Goal: Task Accomplishment & Management: Use online tool/utility

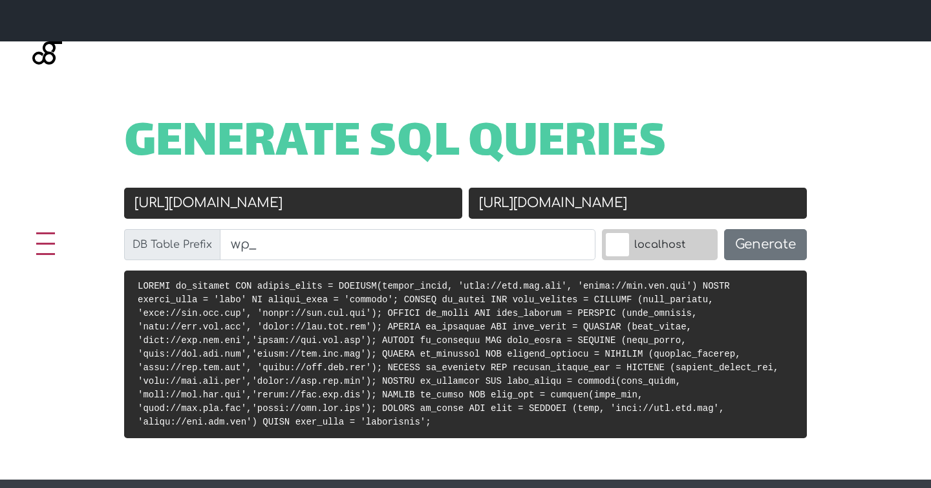
scroll to position [496, 0]
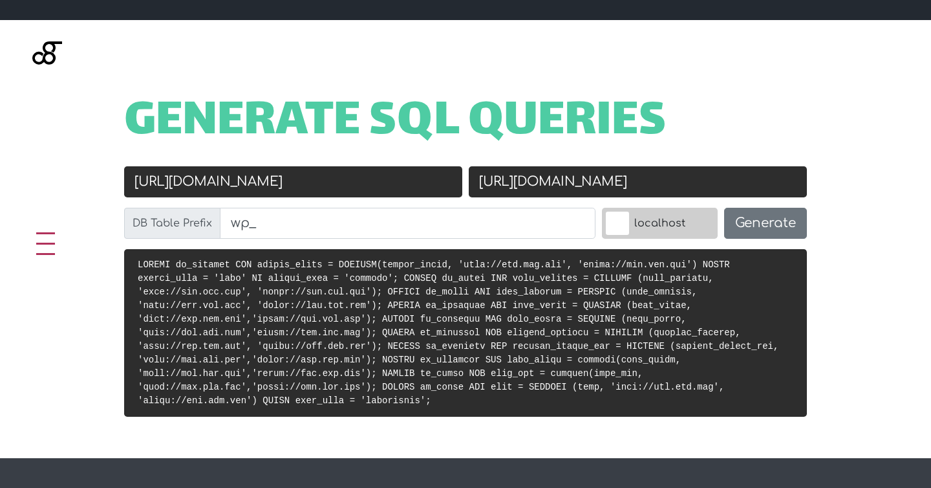
click at [429, 188] on input "http://old.url.com" at bounding box center [293, 181] width 338 height 31
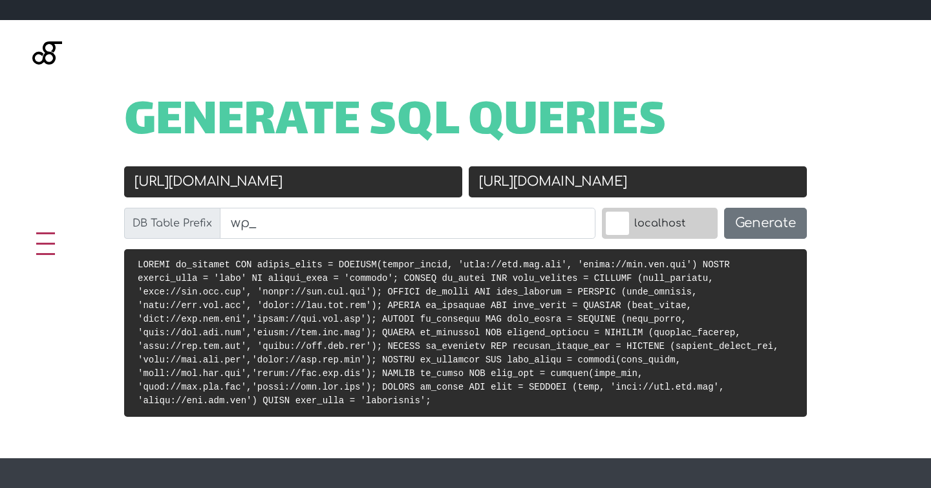
type input "https://roulify.it"
type input "[URL][DOMAIN_NAME]"
click at [764, 233] on button "Generate" at bounding box center [765, 223] width 83 height 31
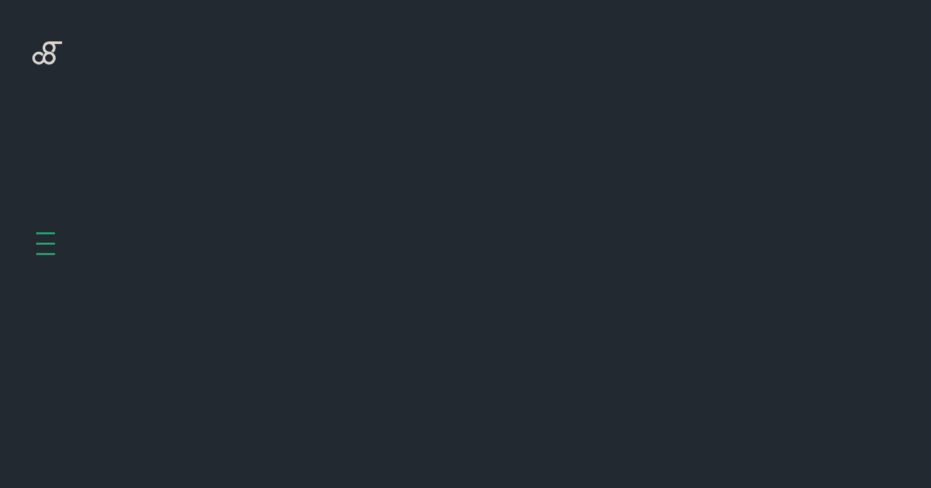
scroll to position [516, 0]
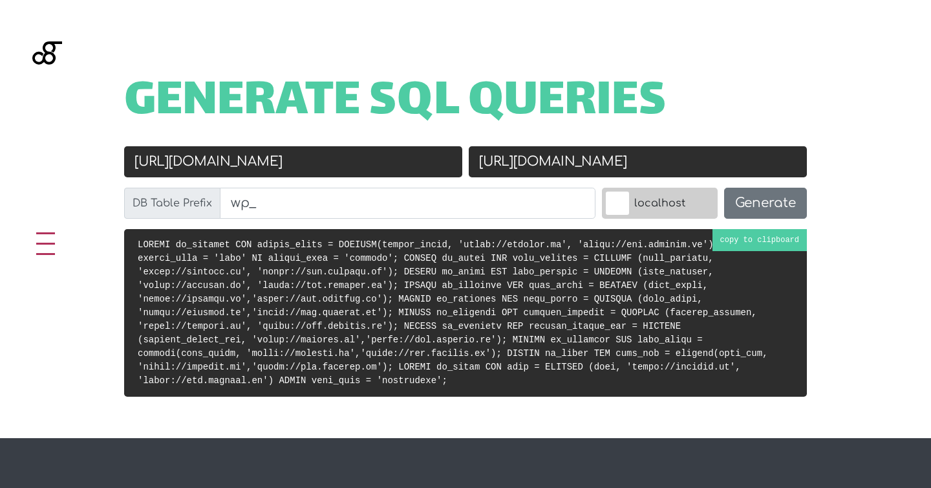
click at [734, 243] on code at bounding box center [453, 312] width 630 height 146
click at [186, 162] on input "[URL][DOMAIN_NAME]" at bounding box center [293, 161] width 338 height 31
type input "[URL][DOMAIN_NAME]"
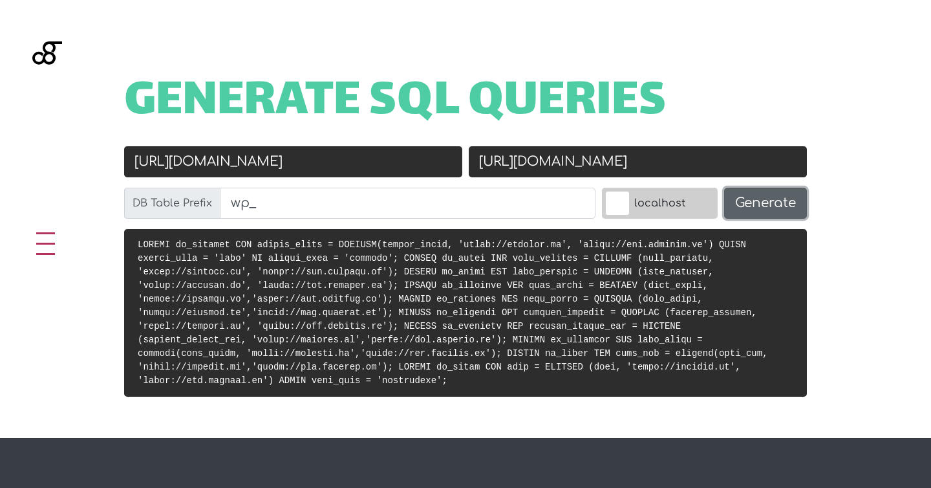
click at [748, 204] on button "Generate" at bounding box center [765, 203] width 83 height 31
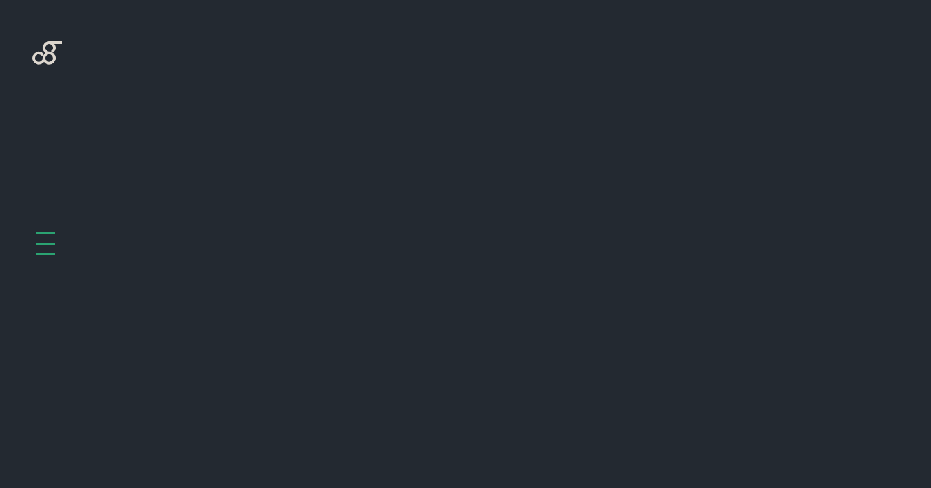
scroll to position [516, 0]
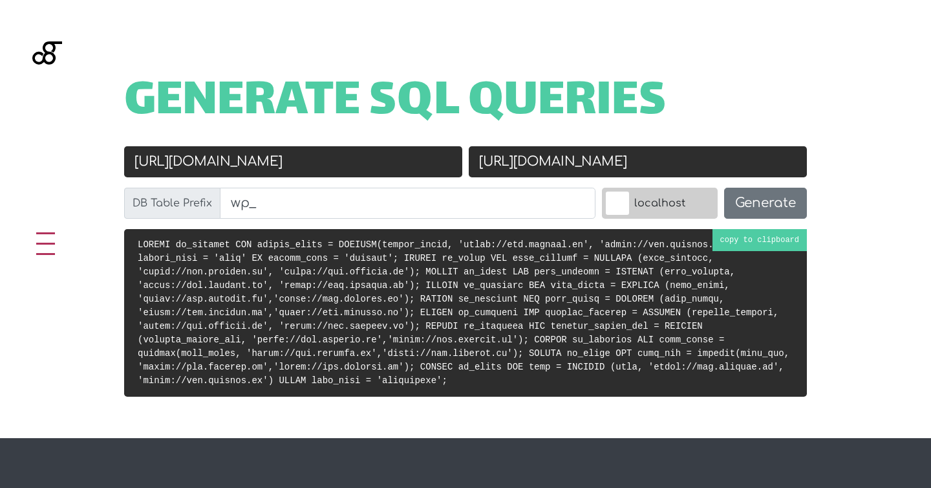
click at [748, 243] on code at bounding box center [464, 312] width 652 height 146
click at [204, 160] on input "[URL][DOMAIN_NAME]" at bounding box center [293, 161] width 338 height 31
type input "[URL][DOMAIN_NAME]"
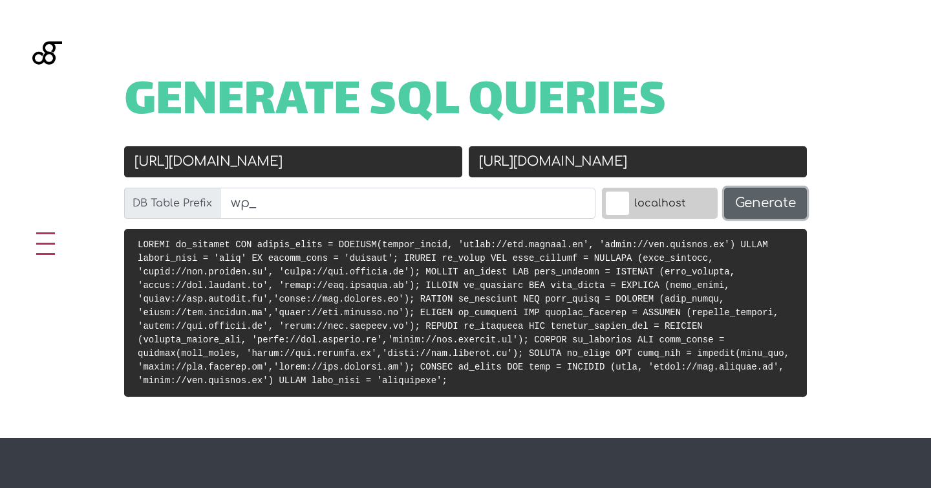
click at [766, 204] on button "Generate" at bounding box center [765, 203] width 83 height 31
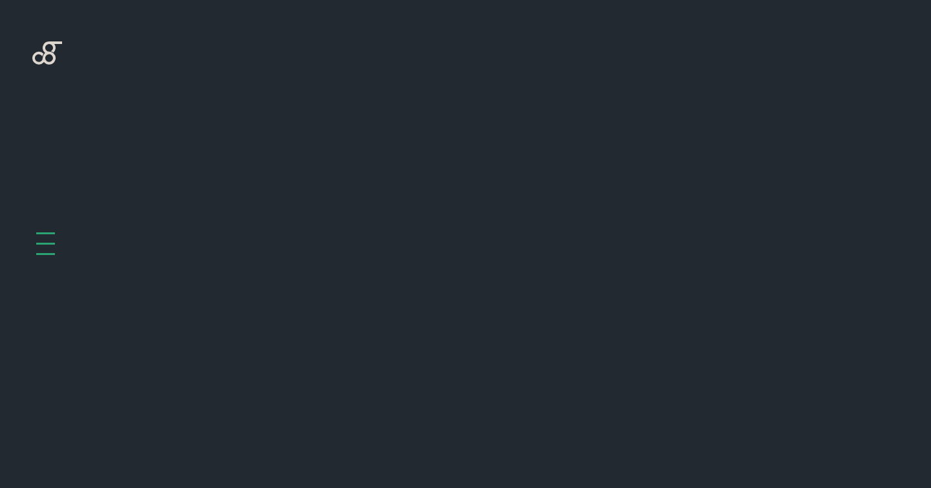
scroll to position [516, 0]
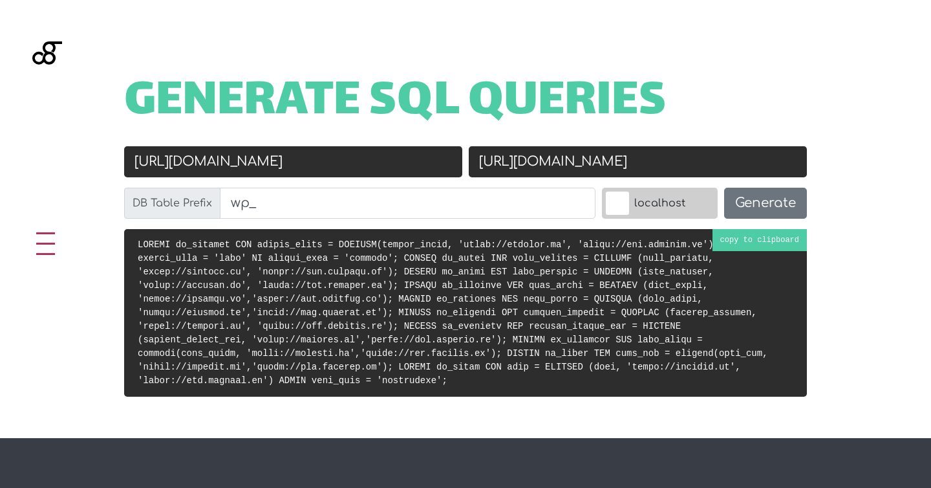
click at [668, 258] on code at bounding box center [453, 312] width 630 height 146
click at [185, 164] on input "[URL][DOMAIN_NAME]" at bounding box center [293, 161] width 338 height 31
type input "[URL][DOMAIN_NAME]"
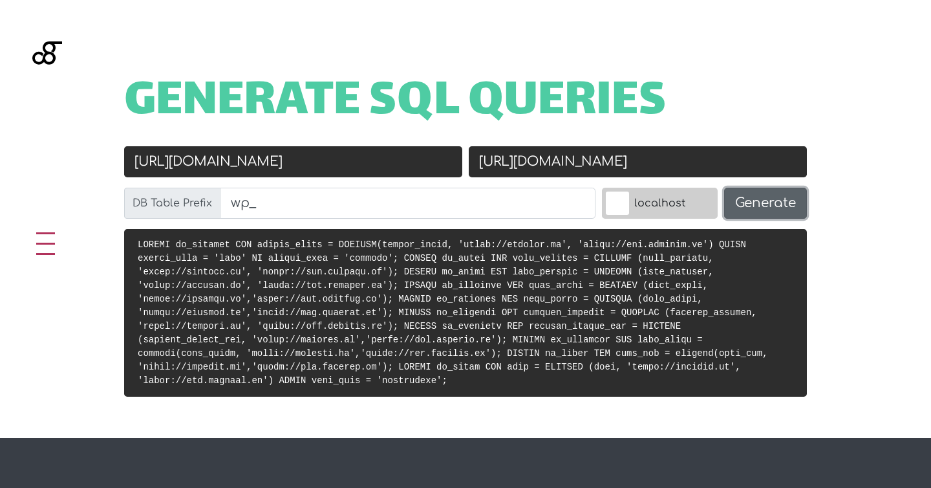
click at [791, 200] on button "Generate" at bounding box center [765, 203] width 83 height 31
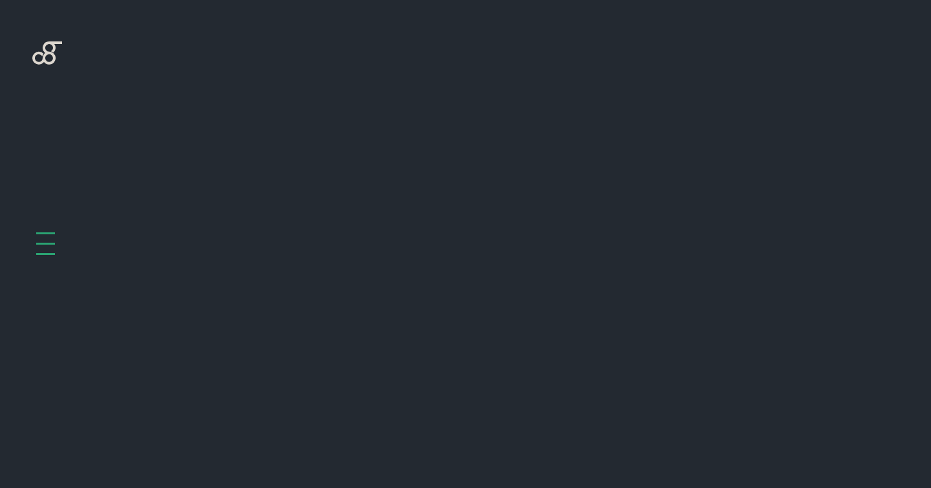
scroll to position [516, 0]
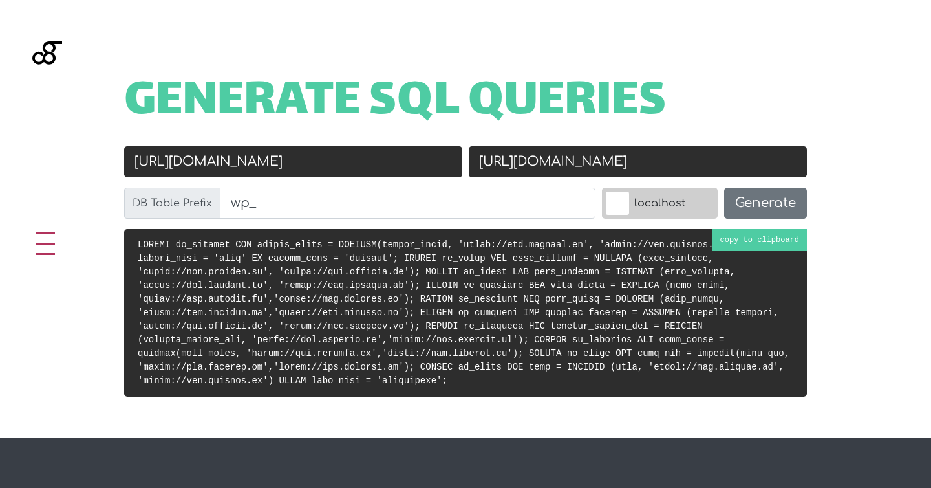
click at [667, 279] on pre at bounding box center [465, 312] width 683 height 167
